Goal: Task Accomplishment & Management: Use online tool/utility

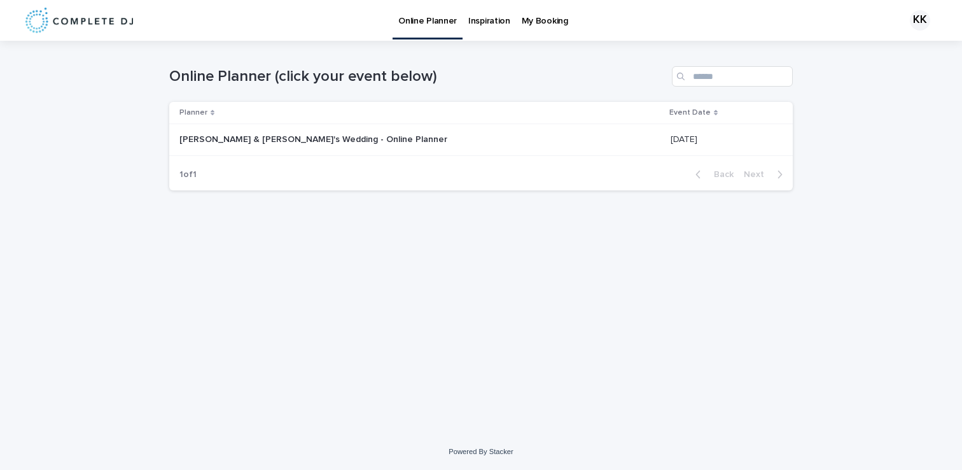
click at [320, 137] on p "[PERSON_NAME] & [PERSON_NAME]'s Wedding - Online Planner" at bounding box center [314, 138] width 270 height 13
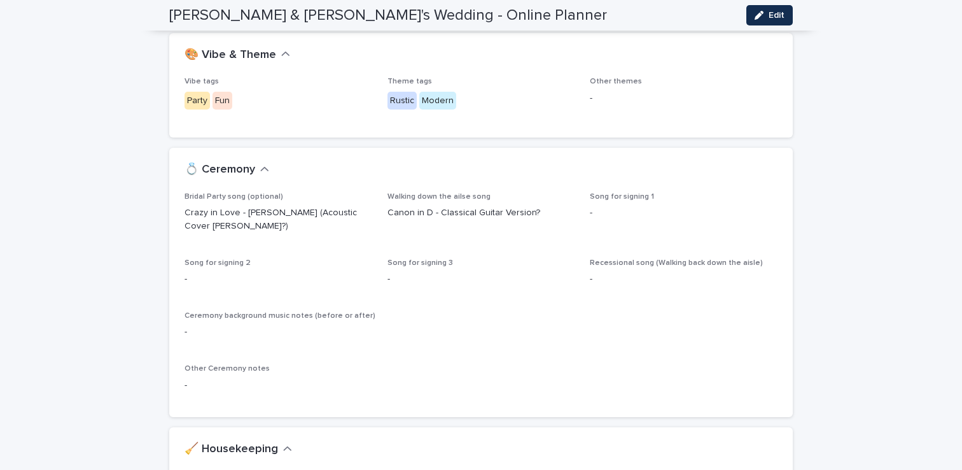
scroll to position [343, 0]
click at [230, 207] on p "Crazy in Love - [PERSON_NAME] (Acoustic Cover [PERSON_NAME]?)" at bounding box center [278, 220] width 188 height 27
click at [234, 207] on p "Crazy in Love - [PERSON_NAME] (Acoustic Cover [PERSON_NAME]?)" at bounding box center [278, 220] width 188 height 27
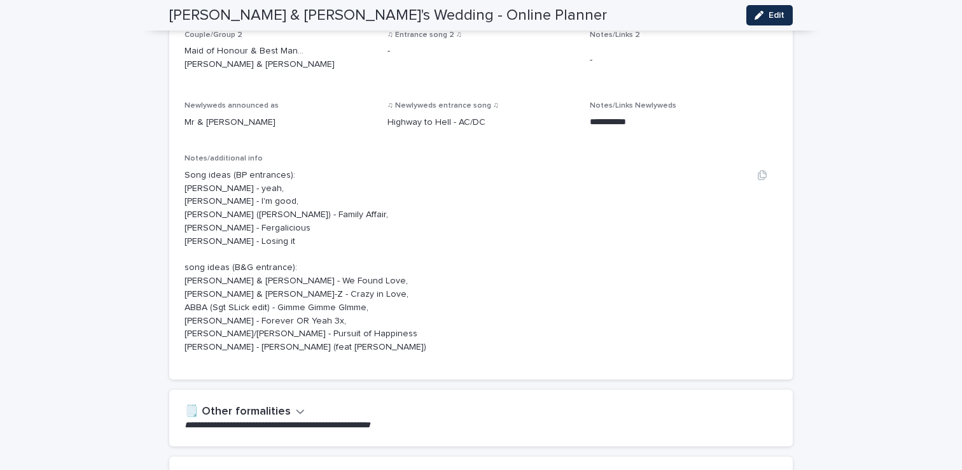
scroll to position [1043, 0]
click at [195, 167] on p "Song ideas (BP entrances): [PERSON_NAME] - yeah, [PERSON_NAME] - I'm good, [PER…" at bounding box center [305, 259] width 242 height 185
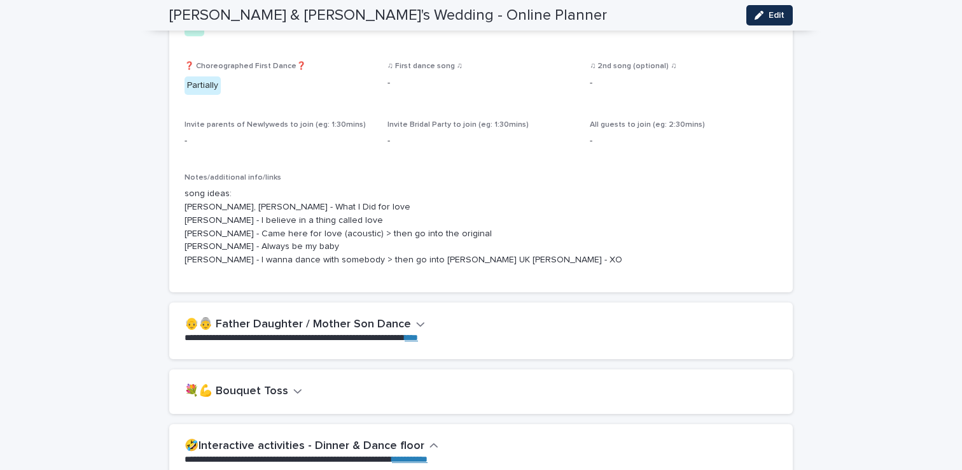
scroll to position [2306, 0]
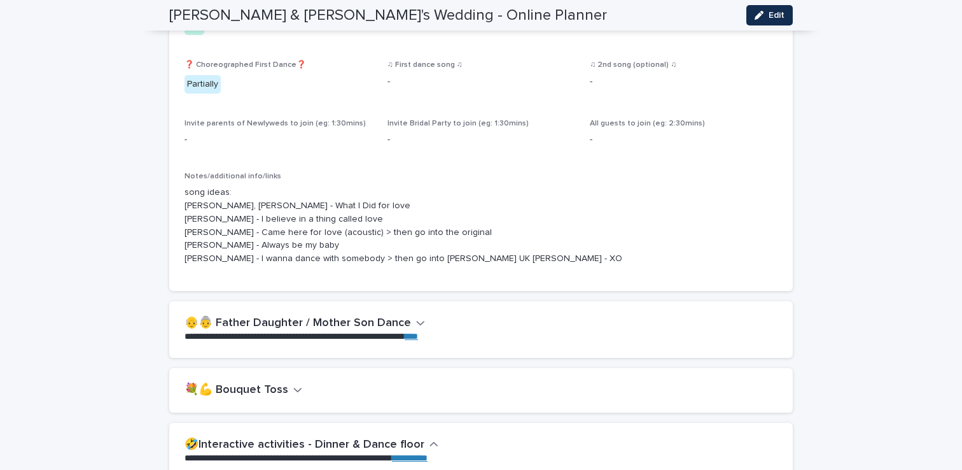
click at [205, 261] on p "song ideas: [PERSON_NAME], [PERSON_NAME] - What I Did for love [PERSON_NAME] - …" at bounding box center [480, 226] width 593 height 80
click at [249, 211] on p "song ideas: [PERSON_NAME], [PERSON_NAME] - What I Did for love [PERSON_NAME] - …" at bounding box center [480, 226] width 593 height 80
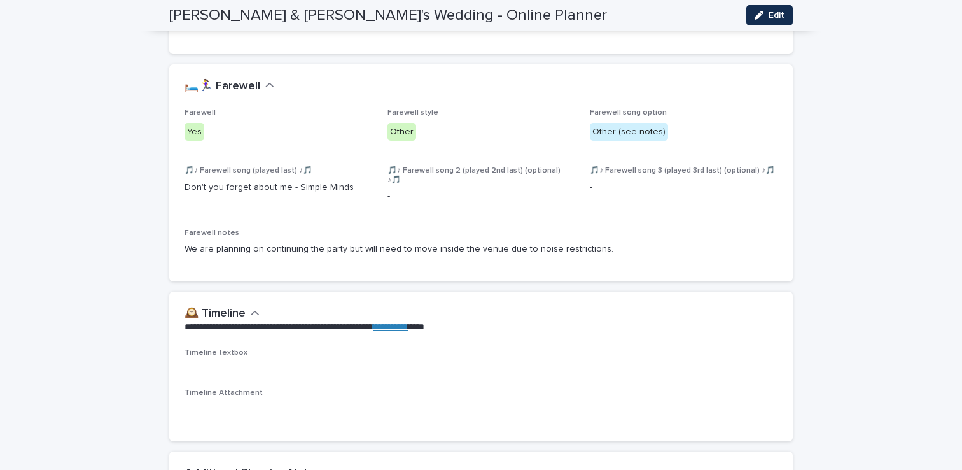
scroll to position [2889, 0]
click at [287, 183] on p "Don't you forget about me - Simple Minds" at bounding box center [278, 185] width 188 height 13
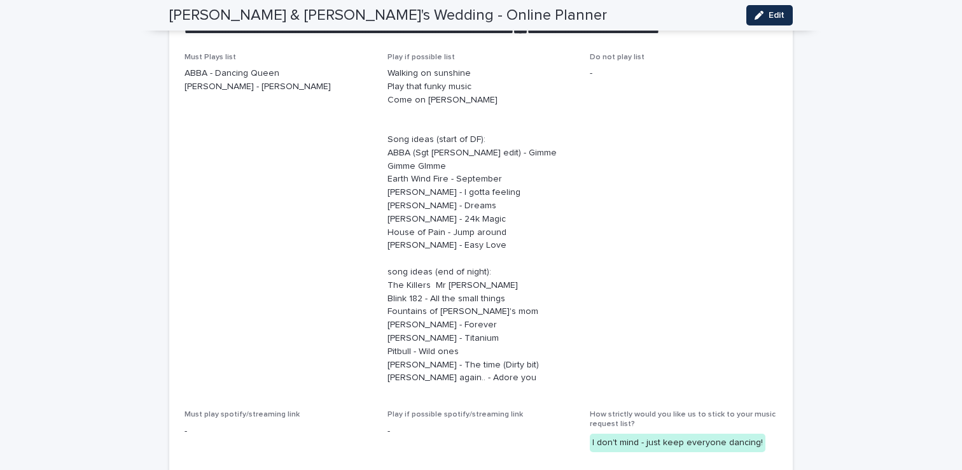
scroll to position [3575, 0]
click at [448, 73] on p "Walking on sunshine Play that funky music Come on [PERSON_NAME] Song ideas (sta…" at bounding box center [481, 224] width 188 height 317
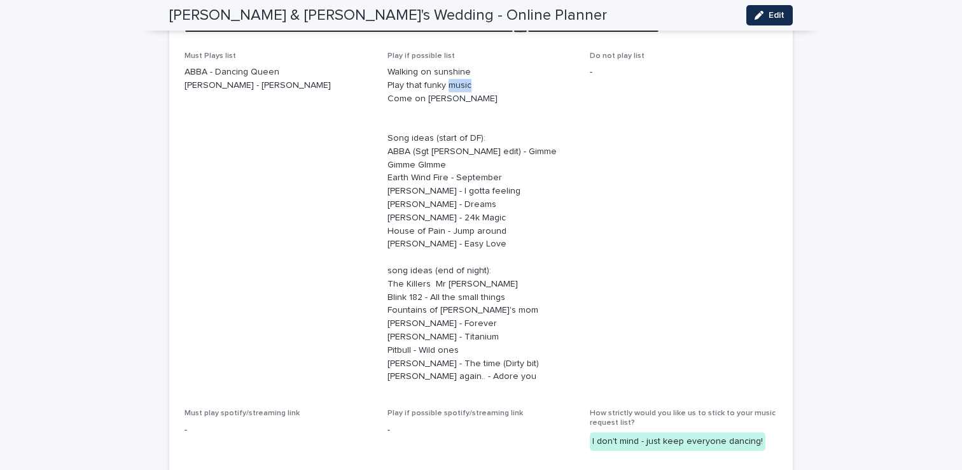
click at [448, 73] on p "Walking on sunshine Play that funky music Come on [PERSON_NAME] Song ideas (sta…" at bounding box center [481, 224] width 188 height 317
click at [443, 141] on p "Walking on sunshine Play that funky music Come on [PERSON_NAME] Song ideas (sta…" at bounding box center [481, 224] width 188 height 317
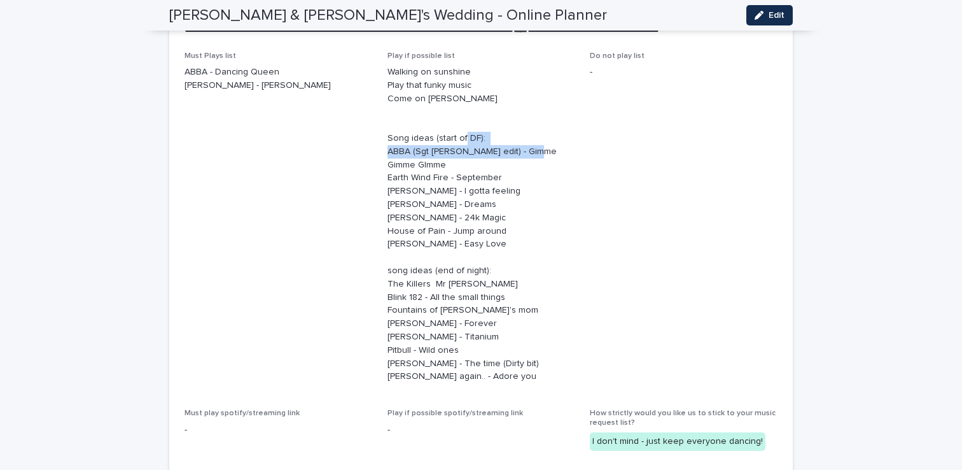
click at [443, 141] on p "Walking on sunshine Play that funky music Come on [PERSON_NAME] Song ideas (sta…" at bounding box center [481, 224] width 188 height 317
click at [496, 137] on p "Walking on sunshine Play that funky music Come on [PERSON_NAME] Song ideas (sta…" at bounding box center [481, 224] width 188 height 317
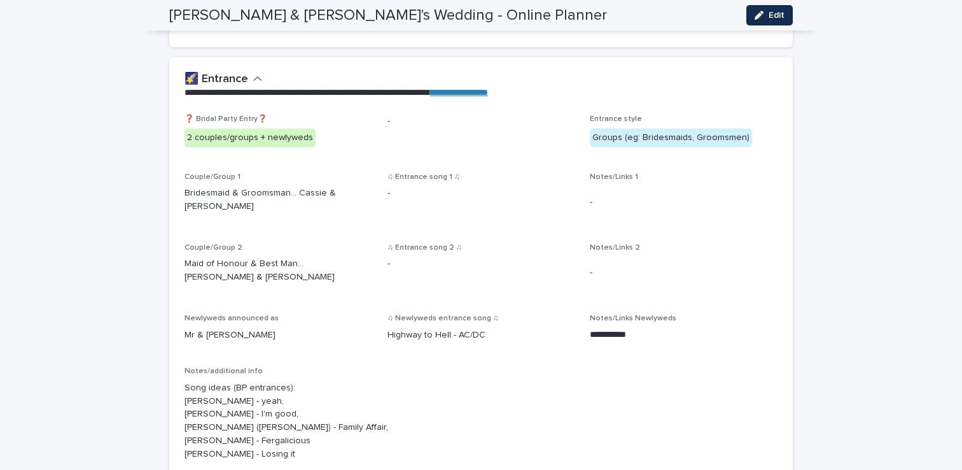
scroll to position [831, 0]
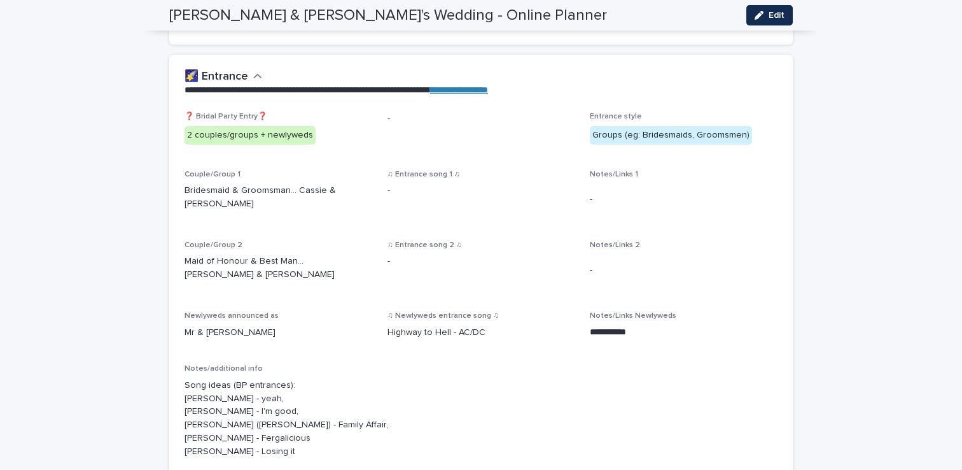
click at [235, 254] on p "Maid of Honour & Best Man... [PERSON_NAME] & [PERSON_NAME]" at bounding box center [278, 267] width 188 height 27
